Goal: Information Seeking & Learning: Find specific fact

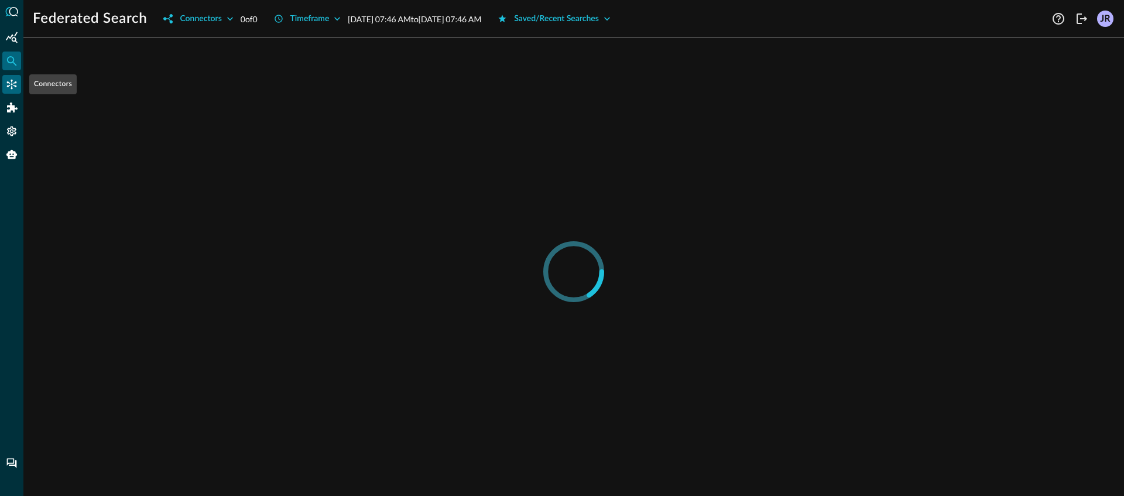
click at [14, 85] on icon "Connectors" at bounding box center [12, 85] width 10 height 10
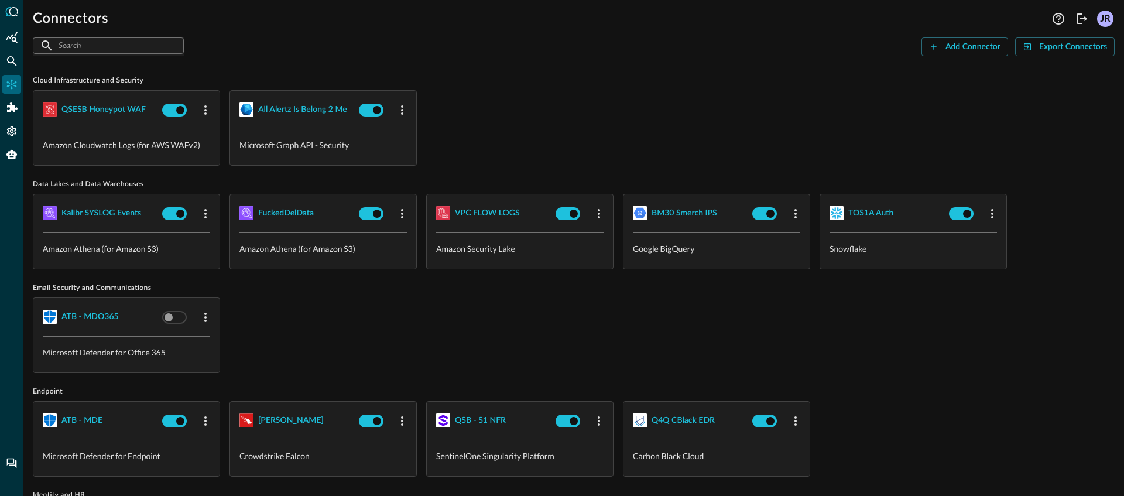
scroll to position [13, 0]
click at [861, 218] on div "TOS1A Auth" at bounding box center [870, 213] width 45 height 15
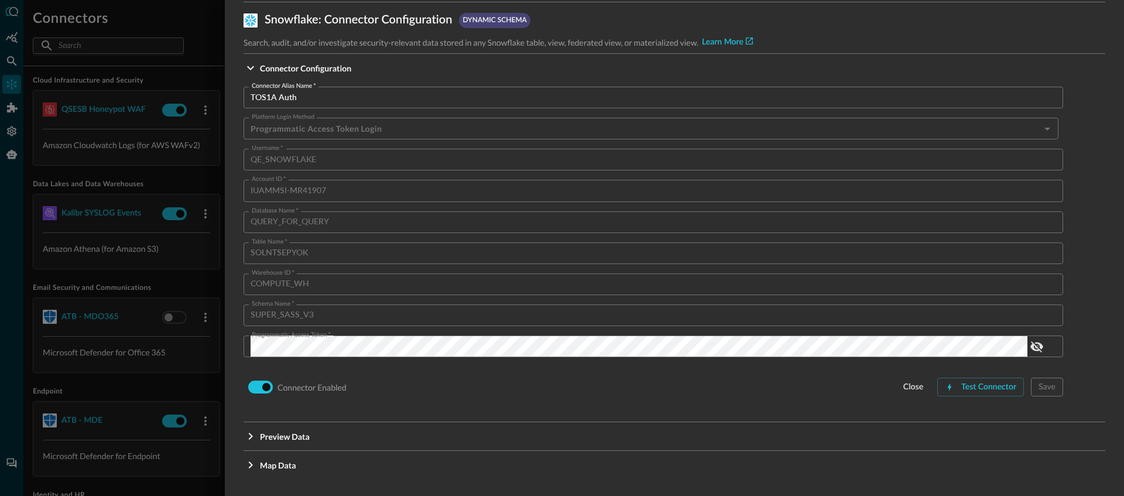
scroll to position [47, 0]
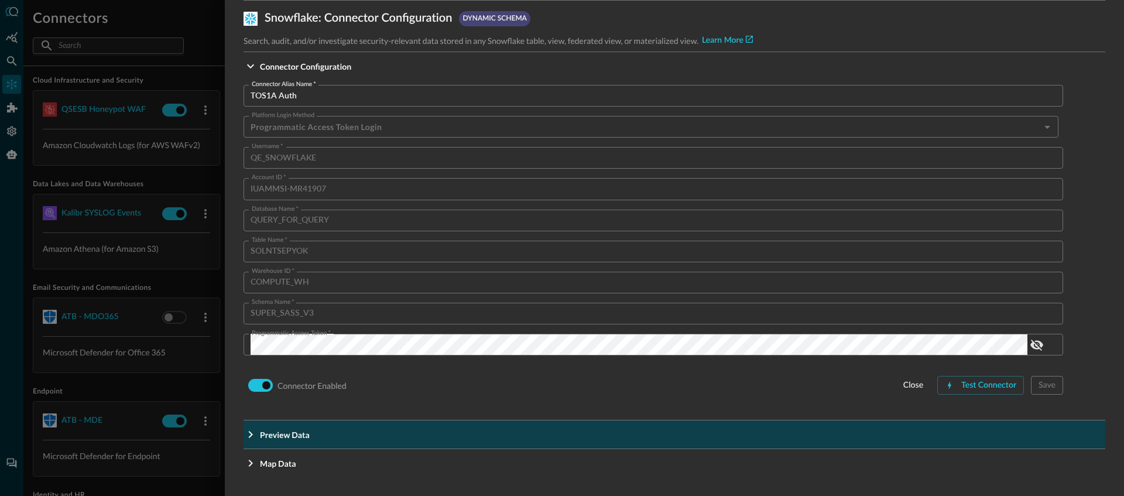
click at [563, 446] on button "Preview Data" at bounding box center [675, 434] width 862 height 28
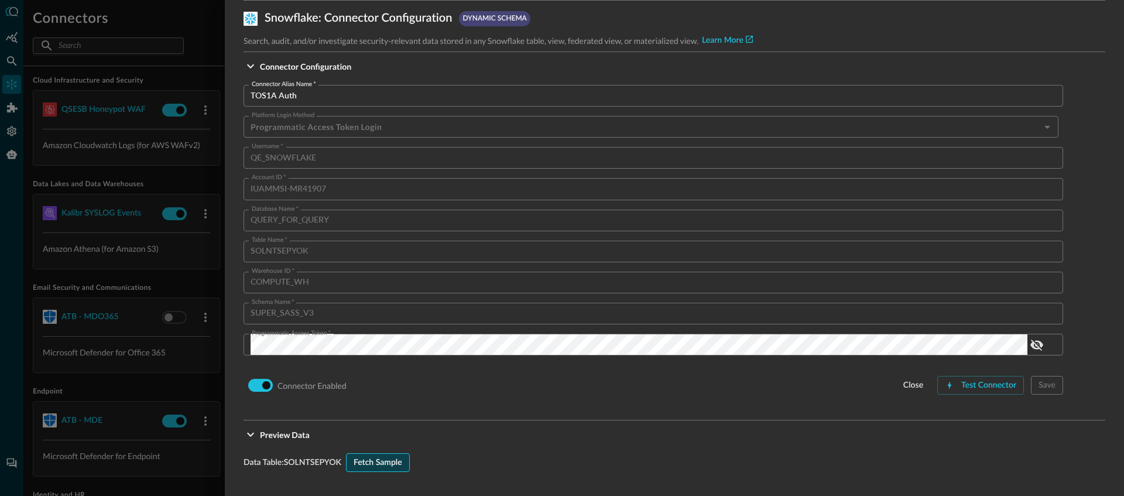
click at [400, 464] on div "Fetch Sample" at bounding box center [378, 463] width 49 height 15
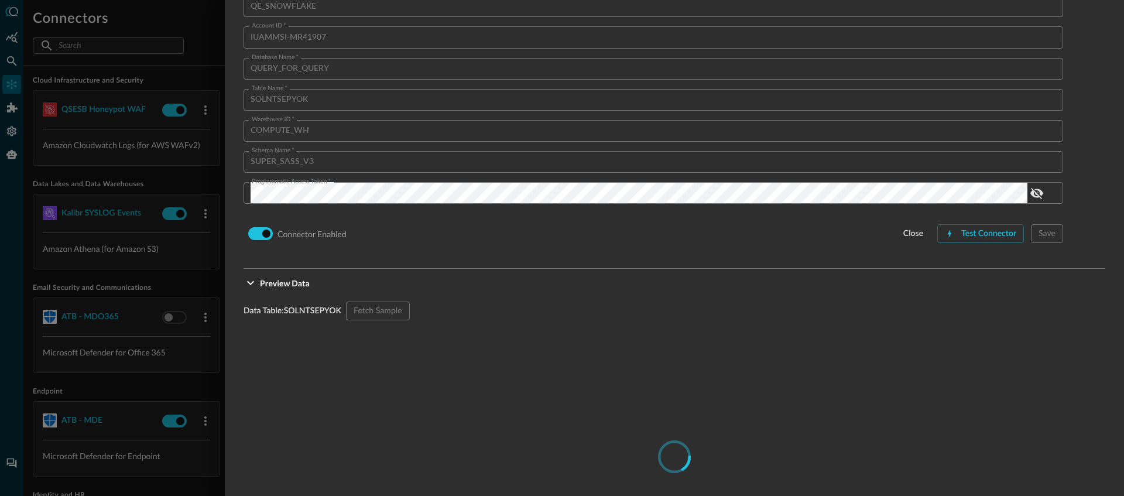
scroll to position [413, 0]
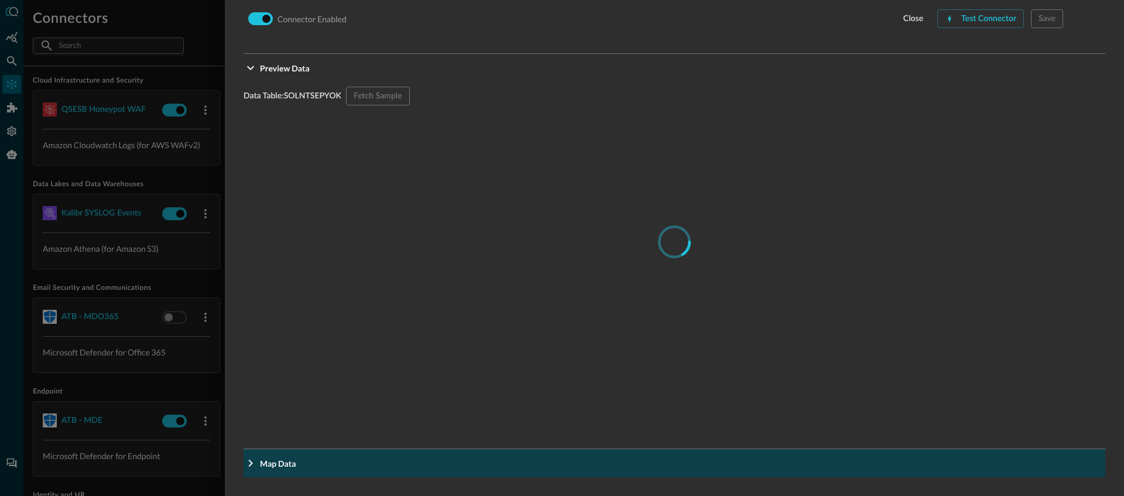
click at [308, 471] on button "Map Data" at bounding box center [675, 463] width 862 height 28
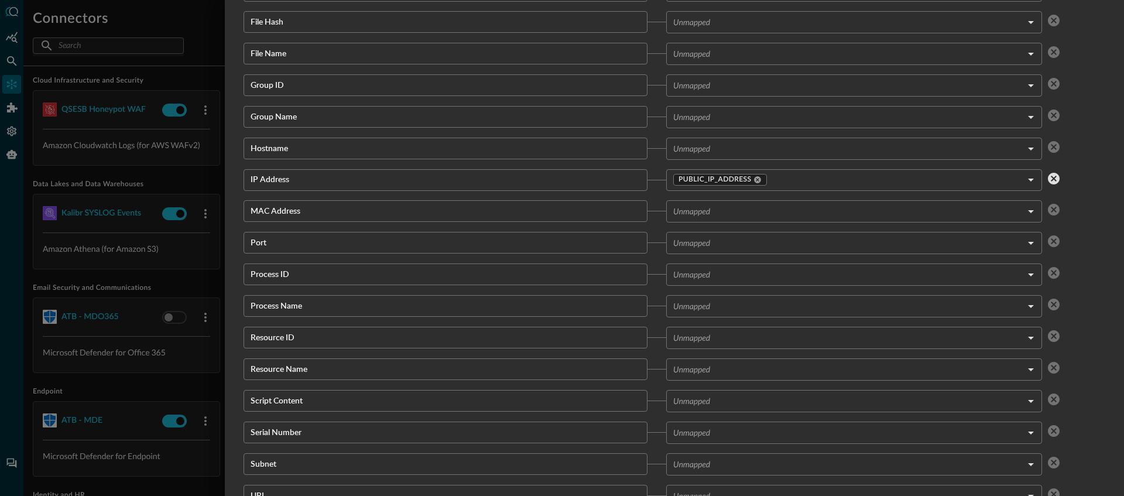
scroll to position [1480, 0]
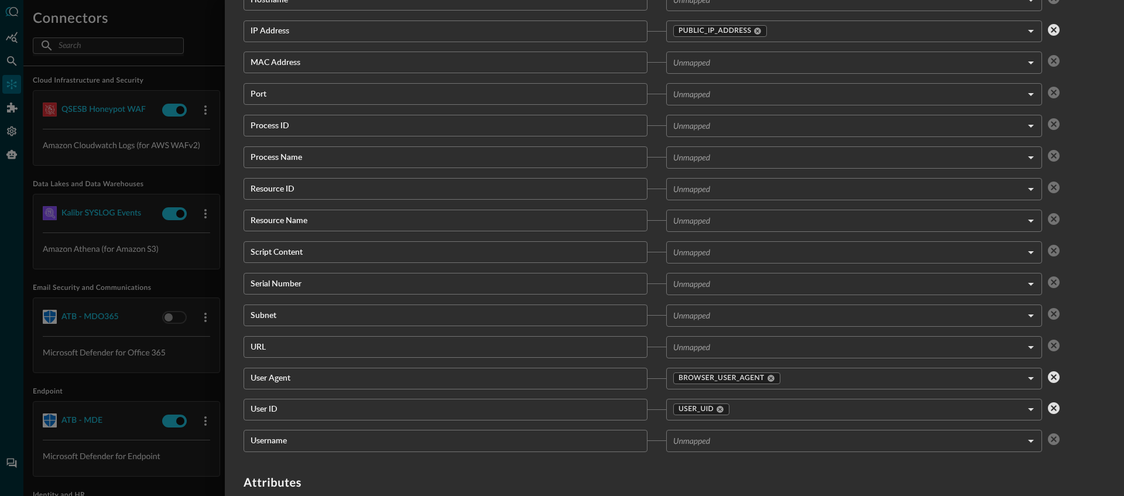
click at [717, 190] on body "Connectors Help Logout JR ​ ​ Add Connector Export Connectors Cloud Infrastruct…" at bounding box center [562, 248] width 1124 height 496
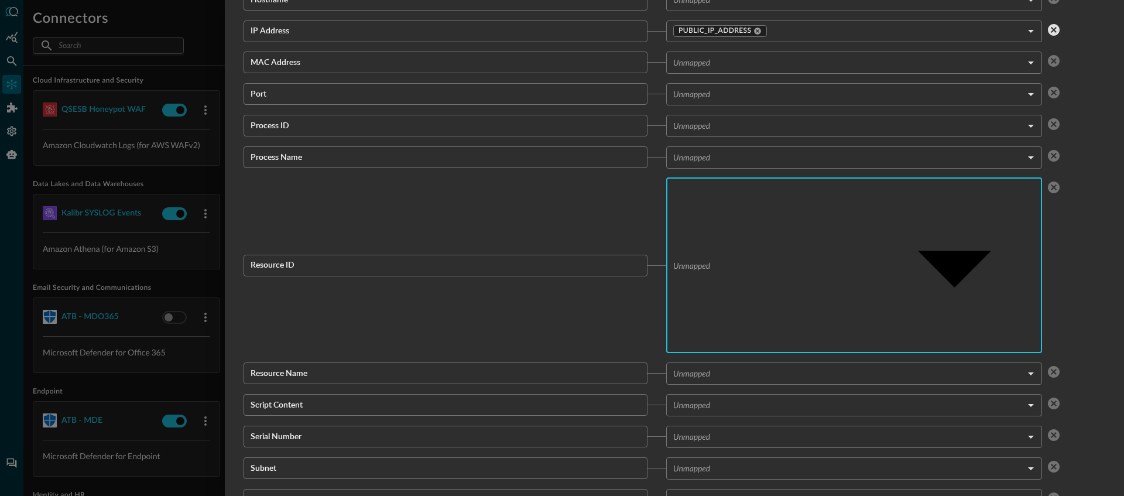
scroll to position [85, 0]
type input "USER_UID"
click at [614, 495] on div at bounding box center [562, 504] width 1124 height 0
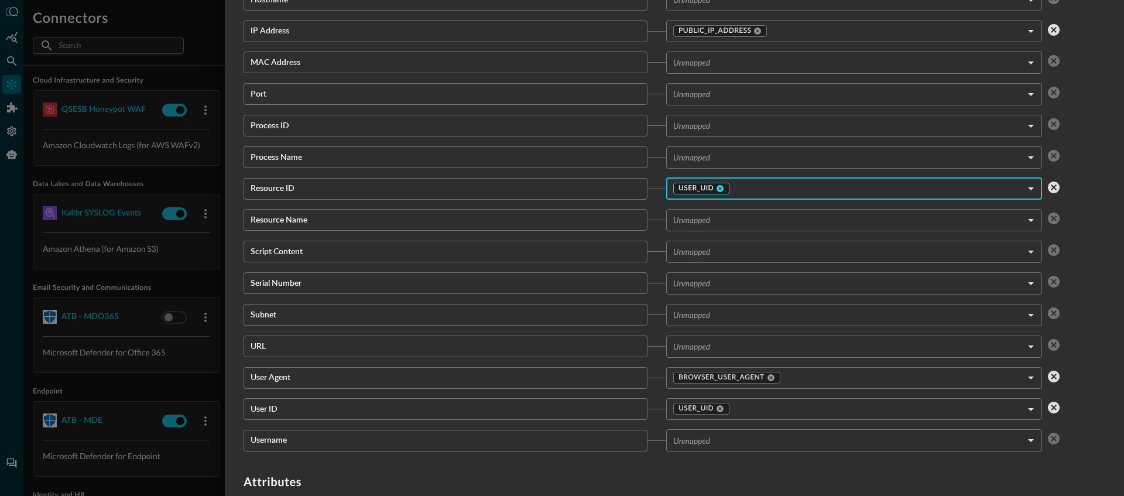
click at [717, 191] on icon at bounding box center [720, 188] width 8 height 8
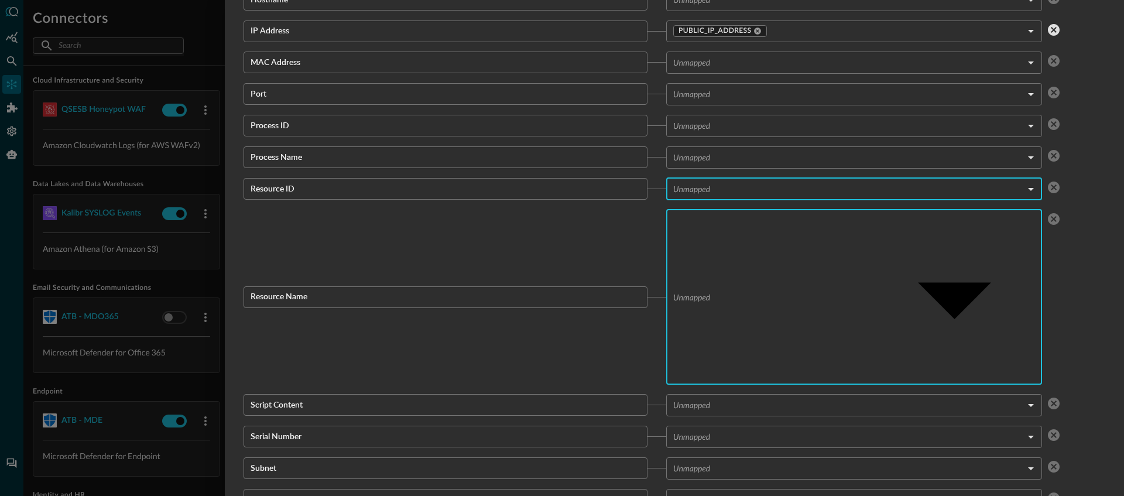
click at [716, 213] on body "Connectors Help Logout JR ​ ​ Add Connector Export Connectors Cloud Infrastruct…" at bounding box center [562, 387] width 1124 height 775
type input "USER_DISPLAY_NAME"
click at [561, 495] on div at bounding box center [562, 504] width 1124 height 0
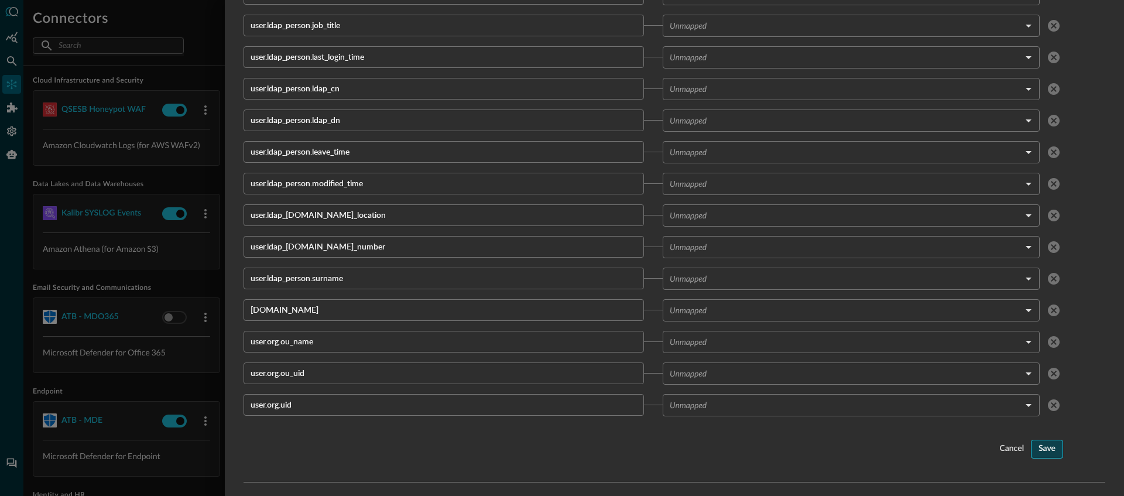
scroll to position [79801, 0]
click at [1042, 450] on div "Save" at bounding box center [1047, 449] width 17 height 15
click at [14, 61] on div at bounding box center [562, 248] width 1124 height 496
click at [11, 64] on div at bounding box center [562, 248] width 1124 height 496
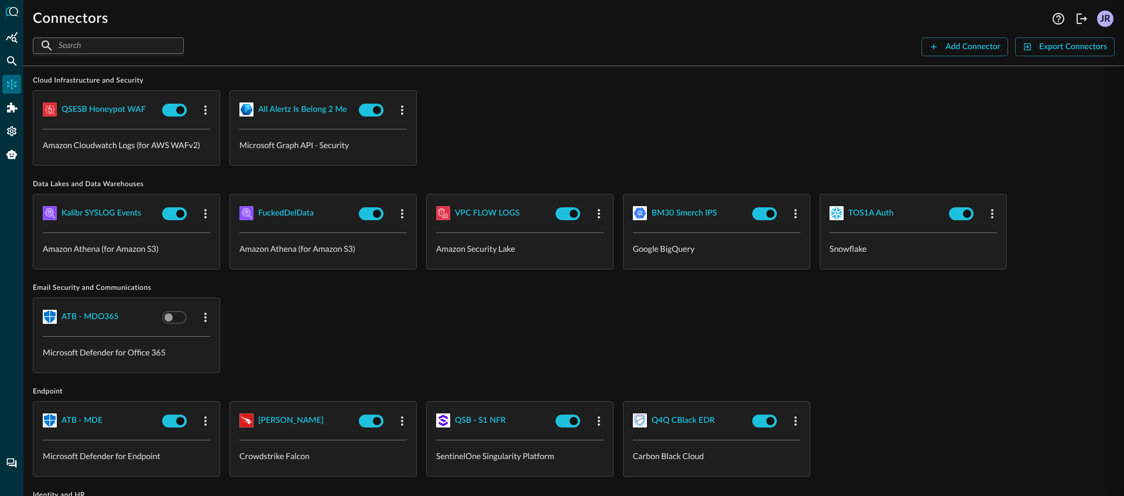
scroll to position [508, 0]
click at [21, 57] on div at bounding box center [11, 248] width 23 height 496
click at [16, 59] on icon "Federated Search" at bounding box center [12, 61] width 12 height 12
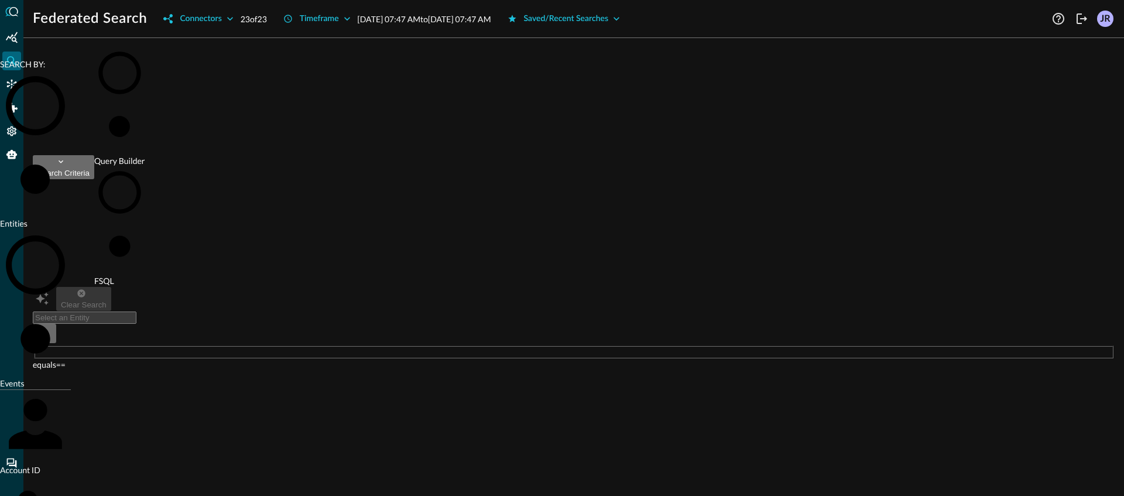
click at [136, 312] on input "text" at bounding box center [85, 318] width 104 height 12
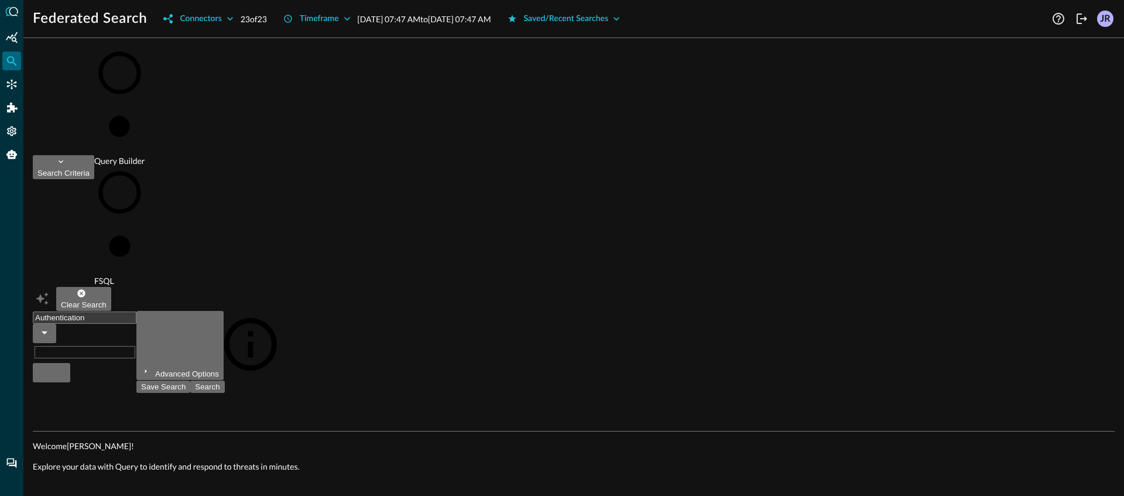
click at [205, 29] on div "Federated Search Connectors 23 of 23 Timeframe [DATE] 07:47 AM to [DATE] 07:47 …" at bounding box center [573, 248] width 1101 height 496
click at [206, 25] on div "Connectors" at bounding box center [201, 19] width 42 height 15
click at [178, 49] on input "All" at bounding box center [562, 248] width 1124 height 496
checkbox input "false"
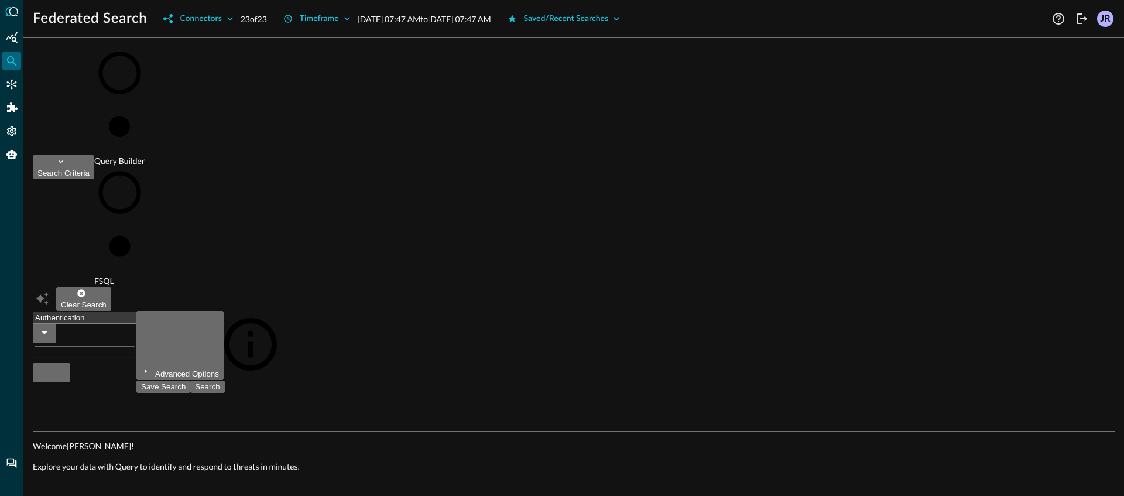
checkbox input "false"
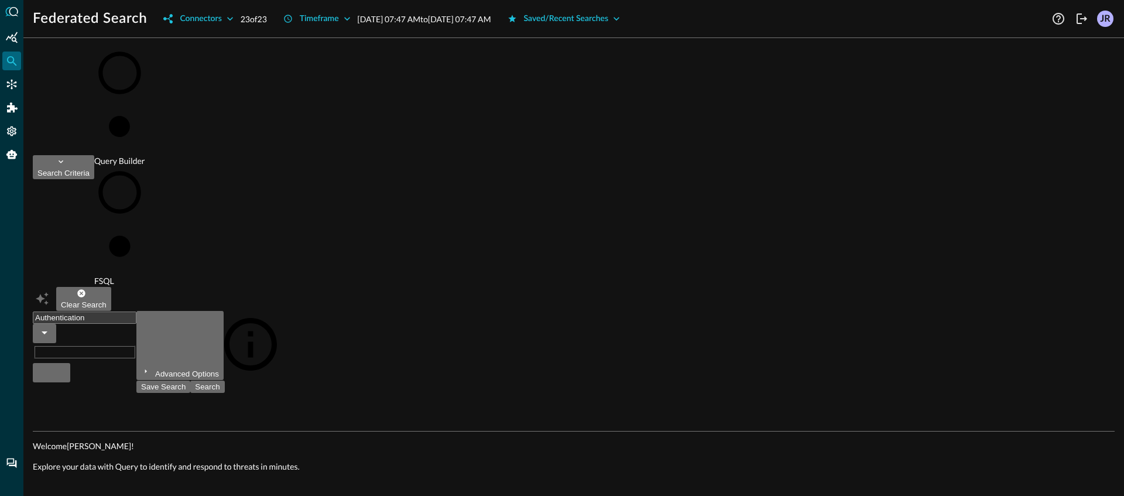
checkbox input "false"
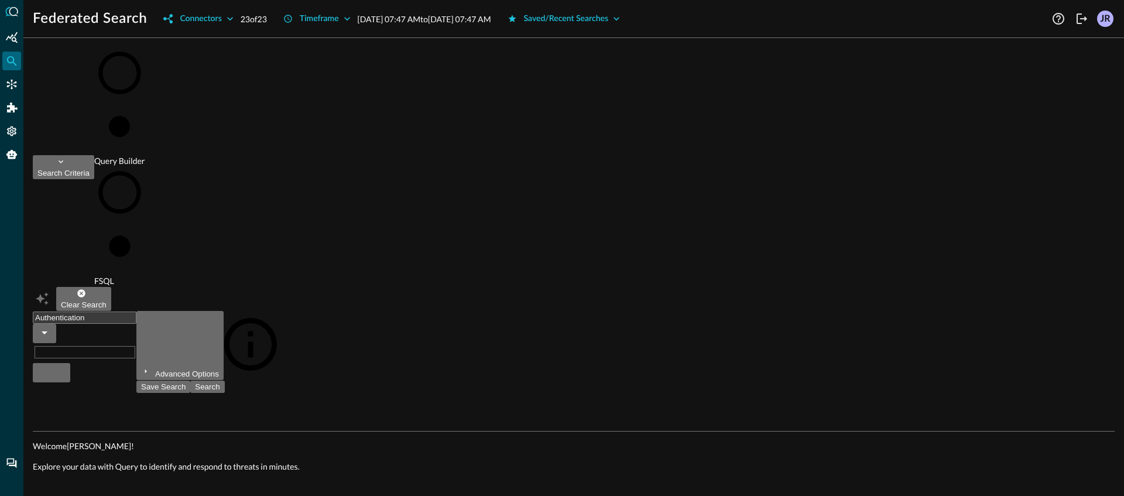
checkbox input "false"
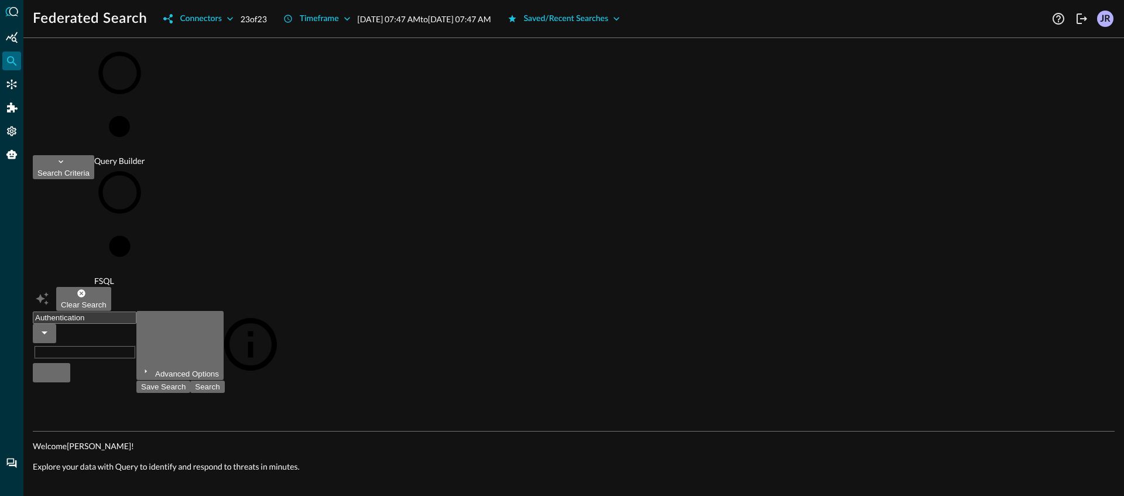
checkbox input "false"
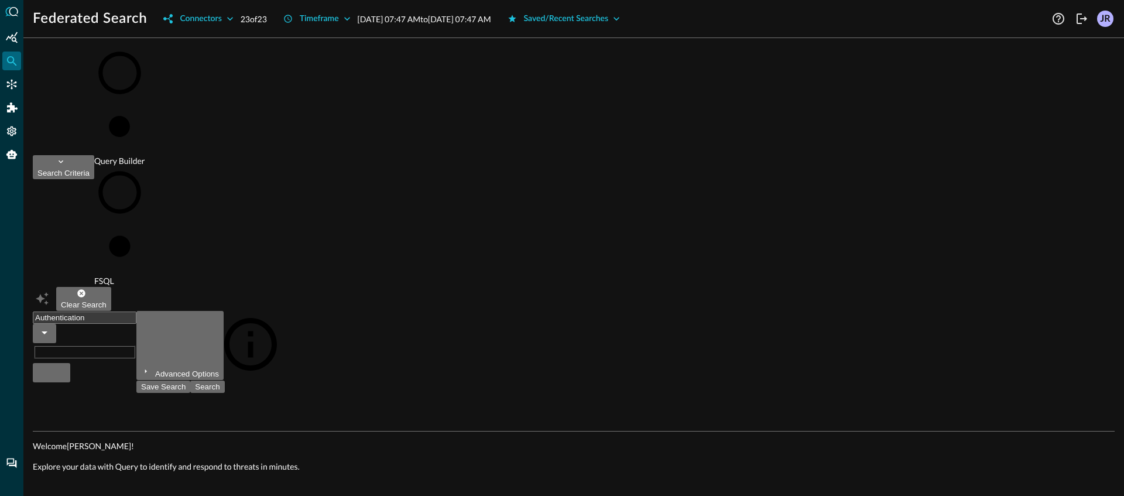
checkbox input "false"
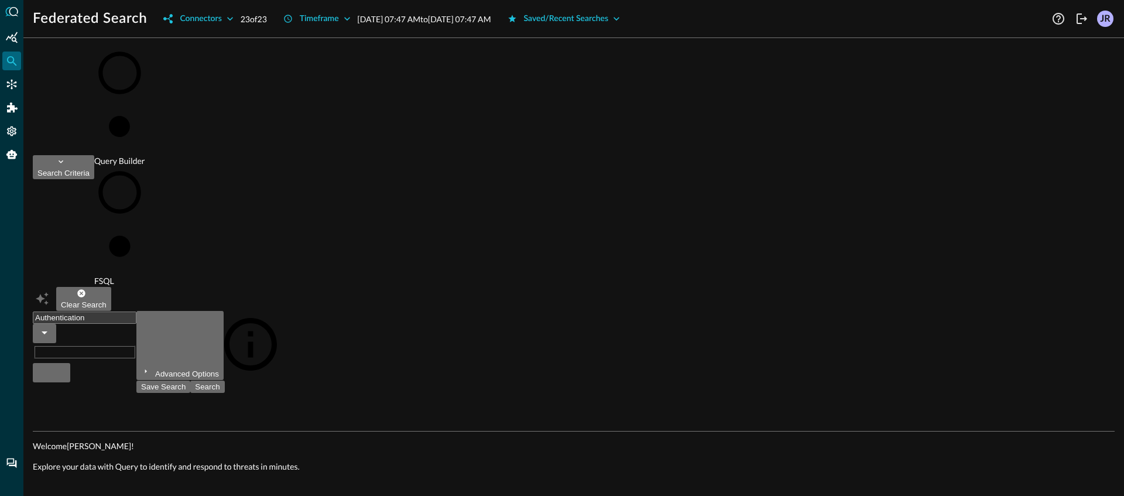
checkbox input "false"
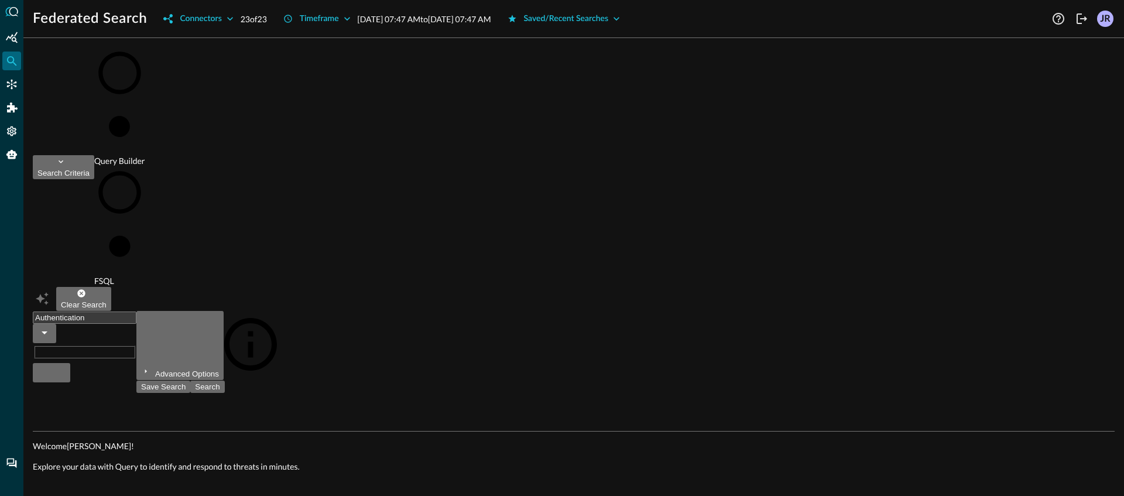
checkbox input "false"
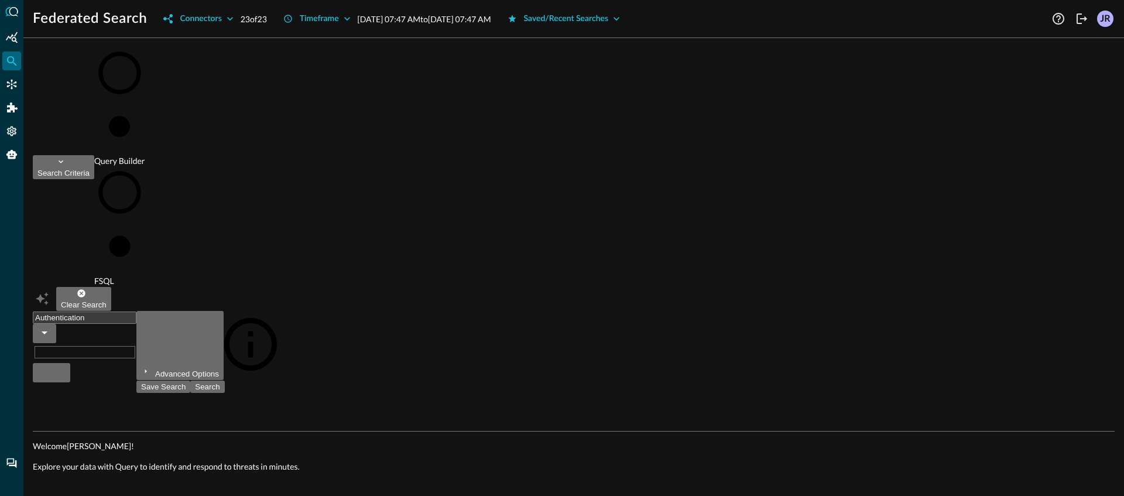
checkbox input "false"
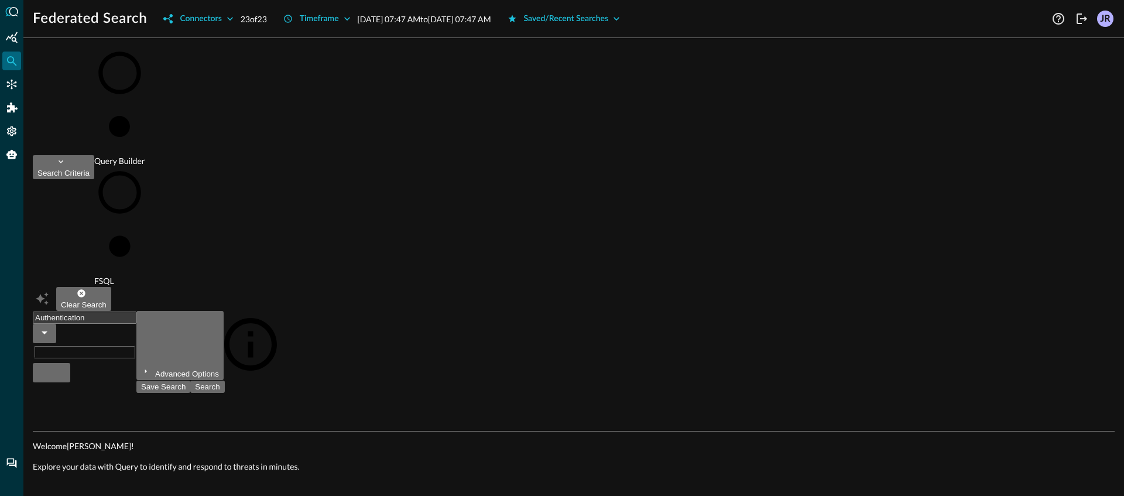
checkbox input "false"
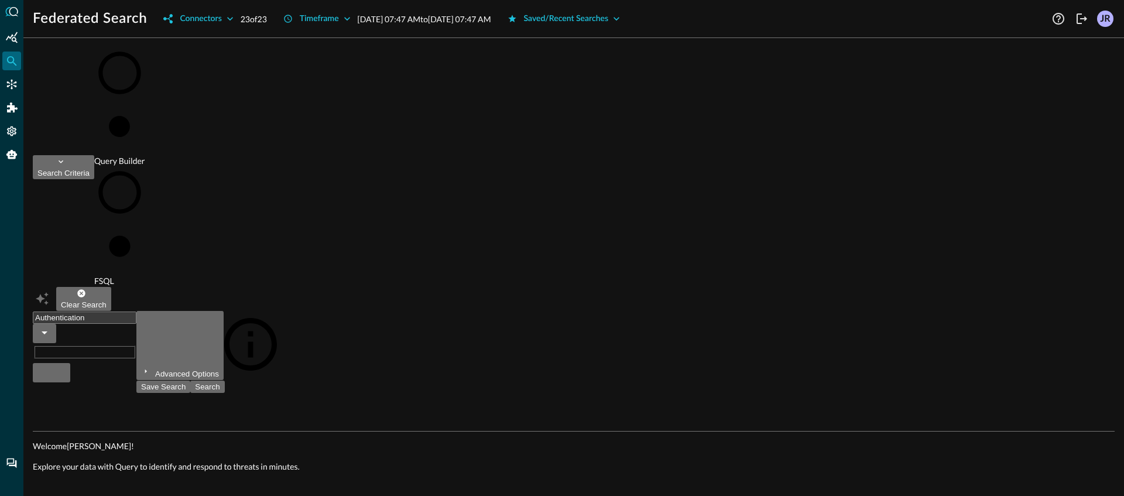
checkbox input "false"
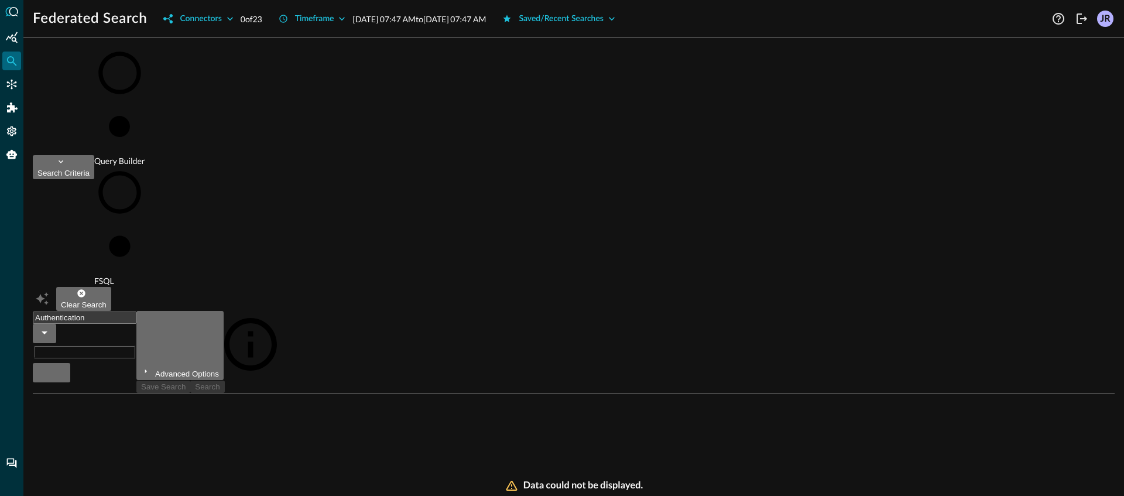
click at [182, 182] on input "Snowflake (1)" at bounding box center [562, 248] width 1124 height 496
checkbox input "true"
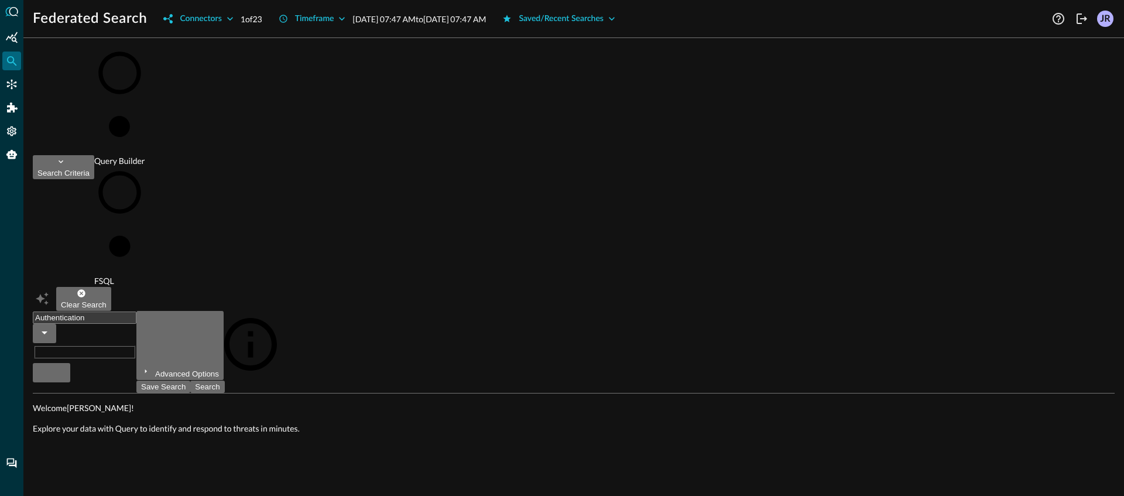
click at [733, 495] on div at bounding box center [562, 504] width 1124 height 0
click at [220, 382] on div "Search" at bounding box center [207, 386] width 25 height 9
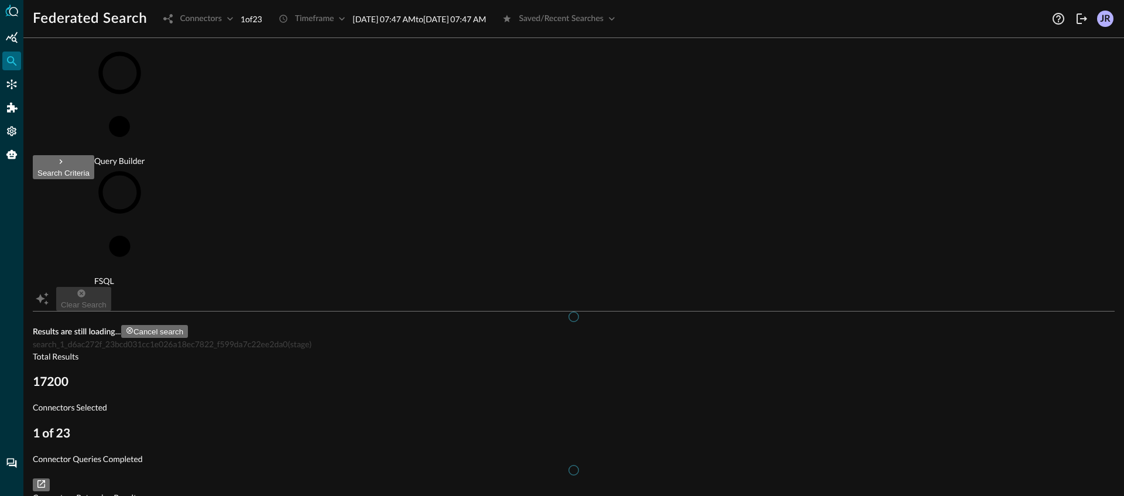
click at [1073, 22] on button "Logout" at bounding box center [1082, 18] width 19 height 19
